Goal: Register for event/course

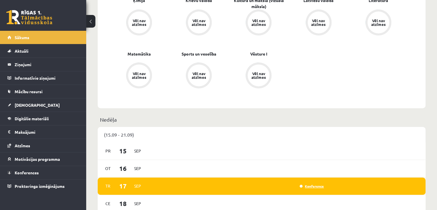
scroll to position [259, 0]
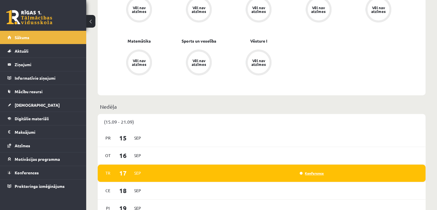
click at [316, 174] on link "Konference" at bounding box center [312, 173] width 24 height 5
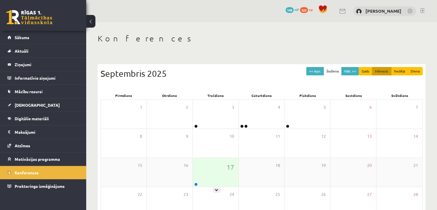
click at [223, 184] on div "17" at bounding box center [216, 172] width 46 height 29
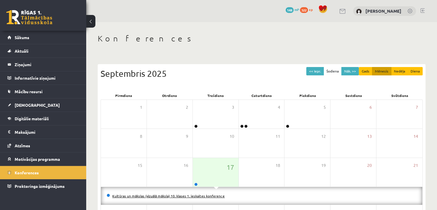
click at [211, 196] on link "Kultūras un mākslas (vizuālā māksla) 10. klases 1. ieskaites konference" at bounding box center [168, 196] width 112 height 5
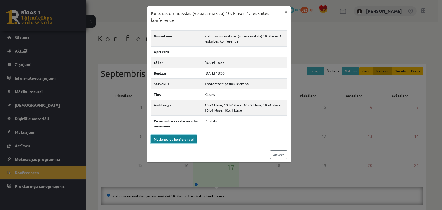
click at [173, 140] on link "Pievienoties konferencei" at bounding box center [174, 139] width 46 height 8
click at [165, 139] on link "Pievienoties konferencei" at bounding box center [174, 139] width 46 height 8
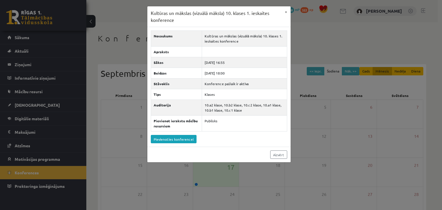
click at [270, 153] on div "Aizvērt" at bounding box center [218, 155] width 143 height 16
click at [275, 164] on div "Kultūras un mākslas (vizuālā māksla) 10. klases 1. ieskaites konference × Nosau…" at bounding box center [221, 105] width 442 height 210
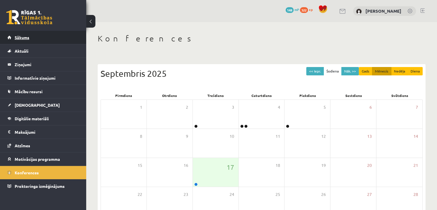
click at [19, 34] on link "Sākums" at bounding box center [43, 37] width 72 height 13
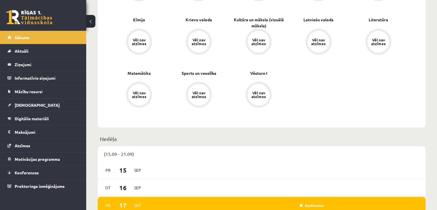
scroll to position [316, 0]
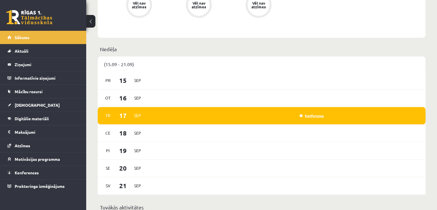
click at [309, 117] on link "Konference" at bounding box center [312, 115] width 24 height 5
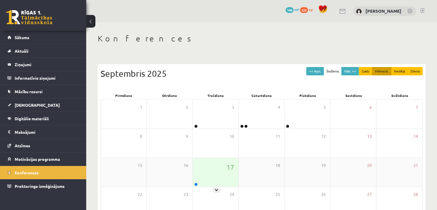
click at [204, 171] on div "17" at bounding box center [216, 172] width 46 height 29
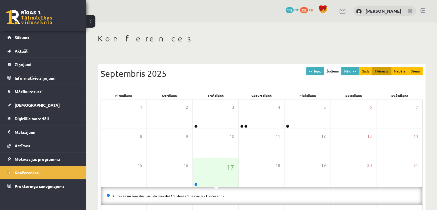
click at [201, 193] on li "Kultūras un mākslas (vizuālā māksla) 10. klases 1. ieskaites konference" at bounding box center [262, 196] width 310 height 6
click at [201, 197] on link "Kultūras un mākslas (vizuālā māksla) 10. klases 1. ieskaites konference" at bounding box center [168, 196] width 112 height 5
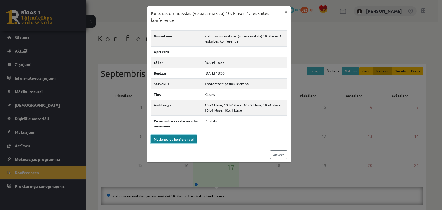
click at [173, 138] on link "Pievienoties konferencei" at bounding box center [174, 139] width 46 height 8
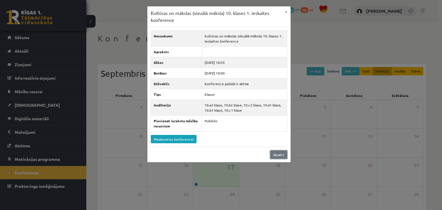
click at [277, 155] on link "Aizvērt" at bounding box center [278, 154] width 17 height 8
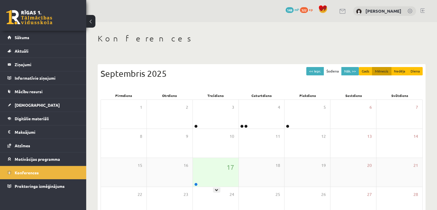
click at [208, 180] on div "17" at bounding box center [216, 172] width 46 height 29
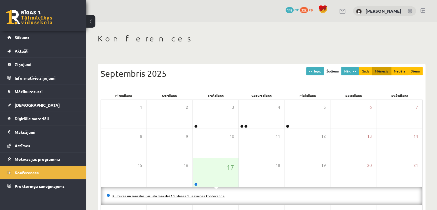
click at [216, 197] on link "Kultūras un mākslas (vizuālā māksla) 10. klases 1. ieskaites konference" at bounding box center [168, 196] width 112 height 5
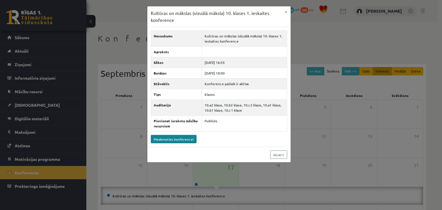
click at [177, 133] on div "Nosaukums Kultūras un mākslas (vizuālā māksla) 10. klases 1. ieskaites konferen…" at bounding box center [218, 87] width 143 height 120
click at [176, 138] on link "Pievienoties konferencei" at bounding box center [174, 139] width 46 height 8
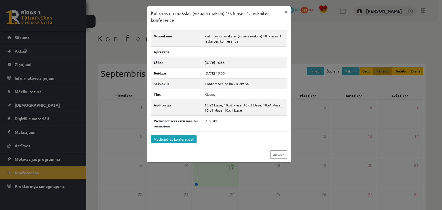
click at [287, 153] on div "Aizvērt" at bounding box center [218, 155] width 143 height 16
click at [284, 155] on link "Aizvērt" at bounding box center [278, 154] width 17 height 8
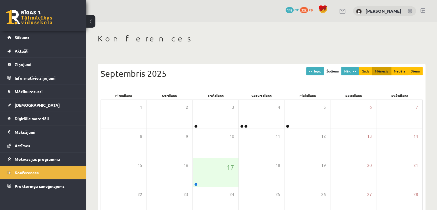
click at [17, 30] on div "0 Dāvanas 148 mP 322 xp" at bounding box center [43, 15] width 86 height 31
click at [20, 39] on span "Sākums" at bounding box center [22, 37] width 15 height 5
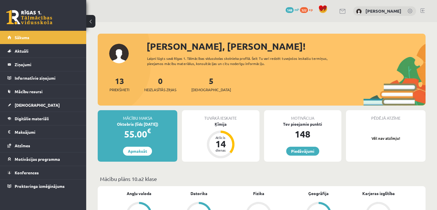
click at [422, 9] on link at bounding box center [423, 10] width 4 height 5
